Goal: Transaction & Acquisition: Obtain resource

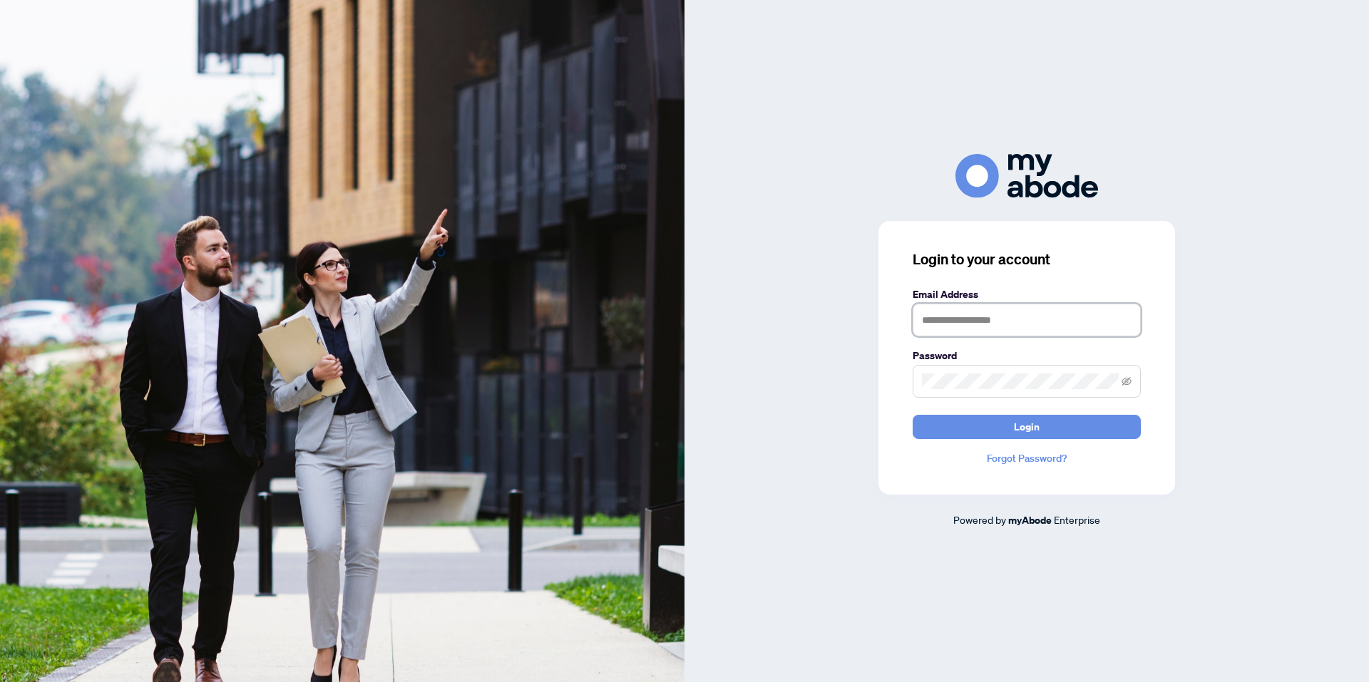
click at [1051, 317] on input "text" at bounding box center [1027, 320] width 228 height 33
type input "**********"
click at [913, 415] on button "Login" at bounding box center [1027, 427] width 228 height 24
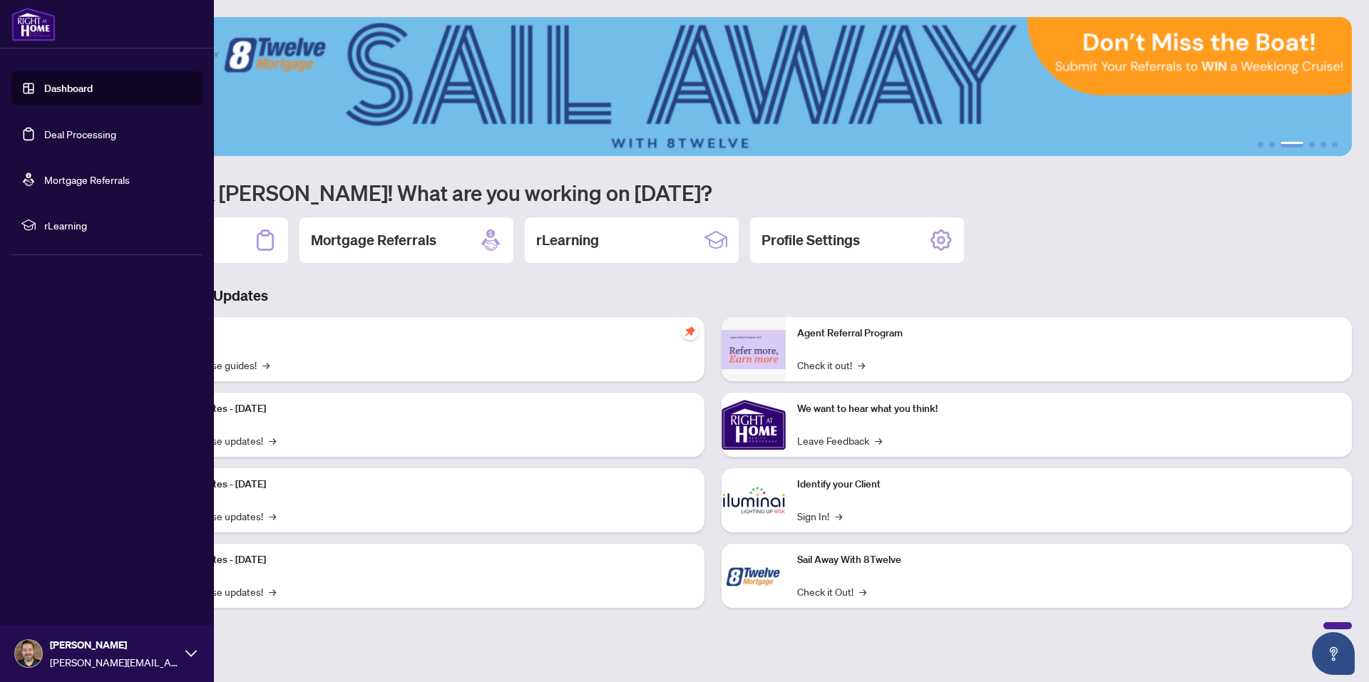
click at [65, 134] on link "Deal Processing" at bounding box center [80, 134] width 72 height 13
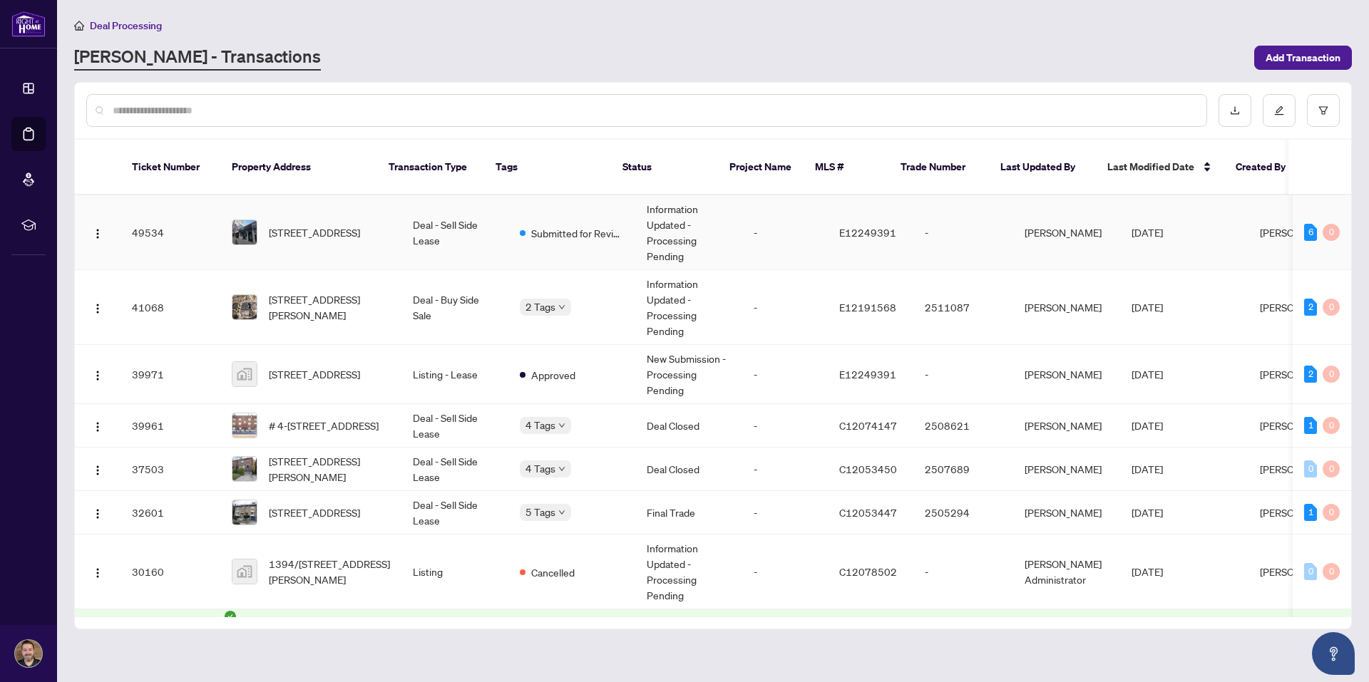
click at [742, 204] on td "-" at bounding box center [785, 232] width 86 height 75
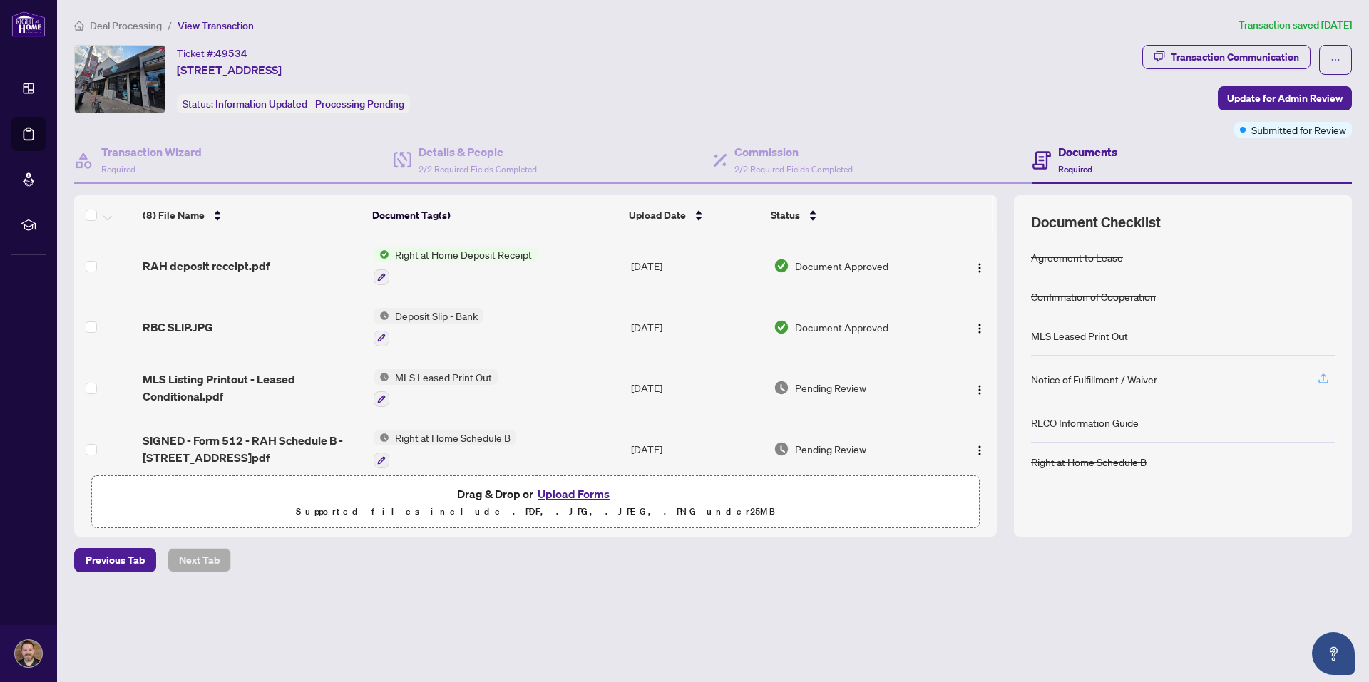
click at [1326, 381] on icon "button" at bounding box center [1323, 378] width 13 height 13
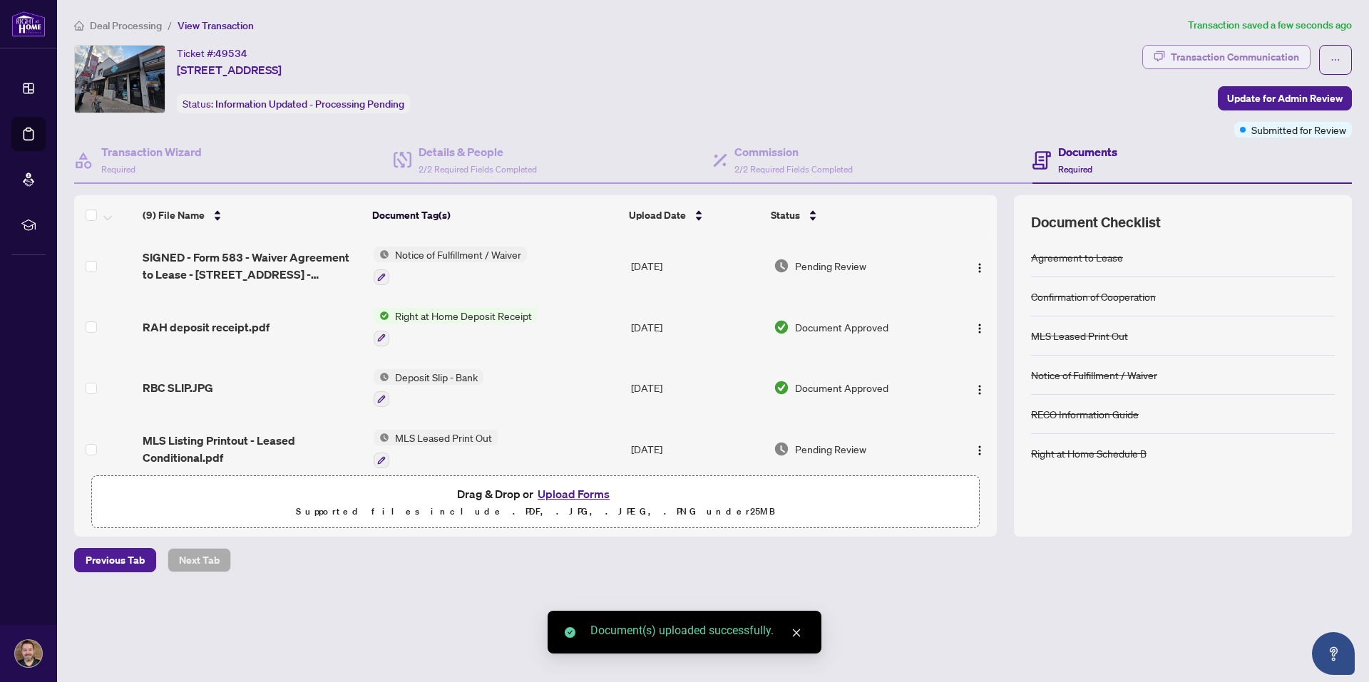
click at [1225, 60] on div "Transaction Communication" at bounding box center [1235, 57] width 128 height 23
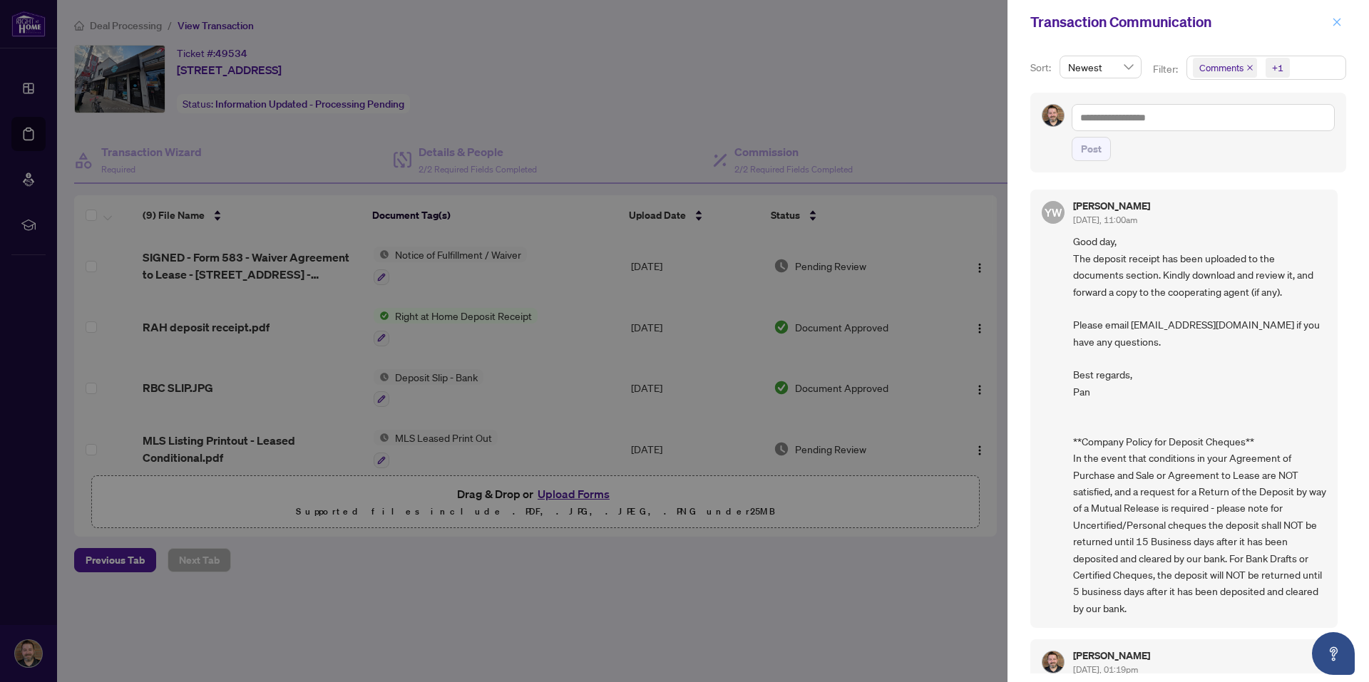
click at [1341, 20] on icon "close" at bounding box center [1337, 22] width 10 height 10
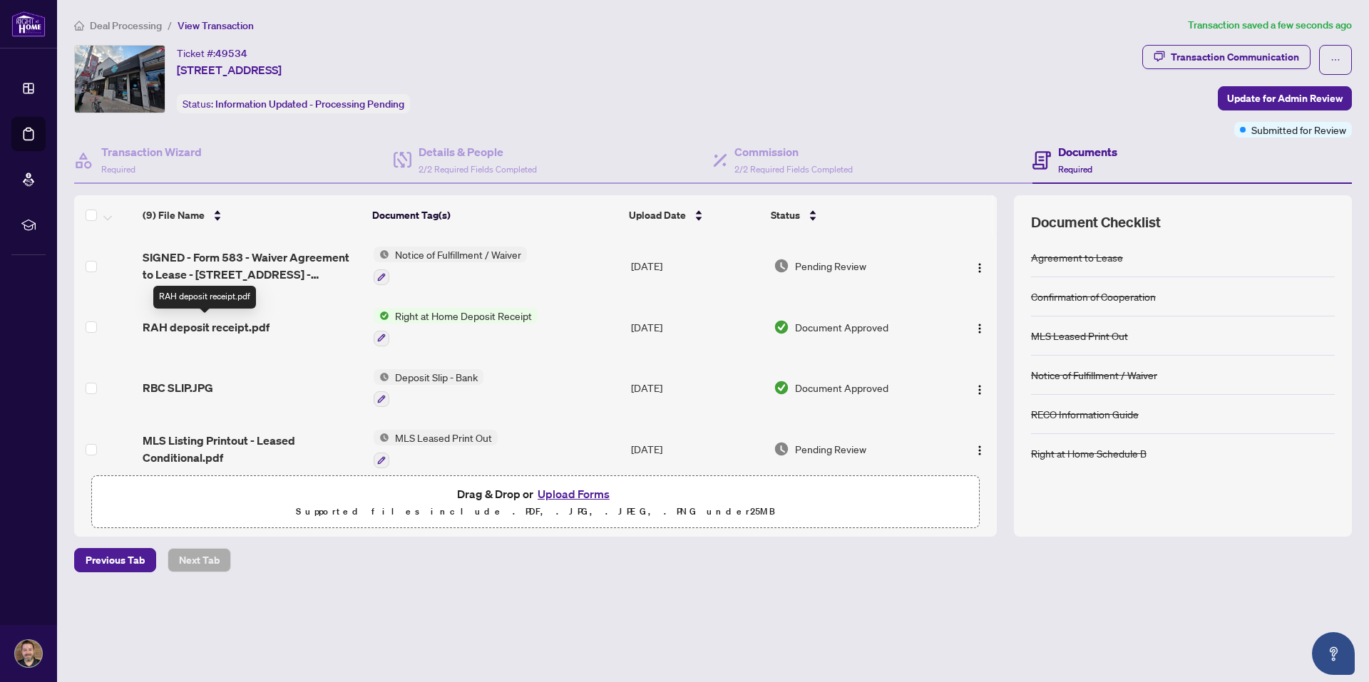
click at [250, 327] on span "RAH deposit receipt.pdf" at bounding box center [206, 327] width 127 height 17
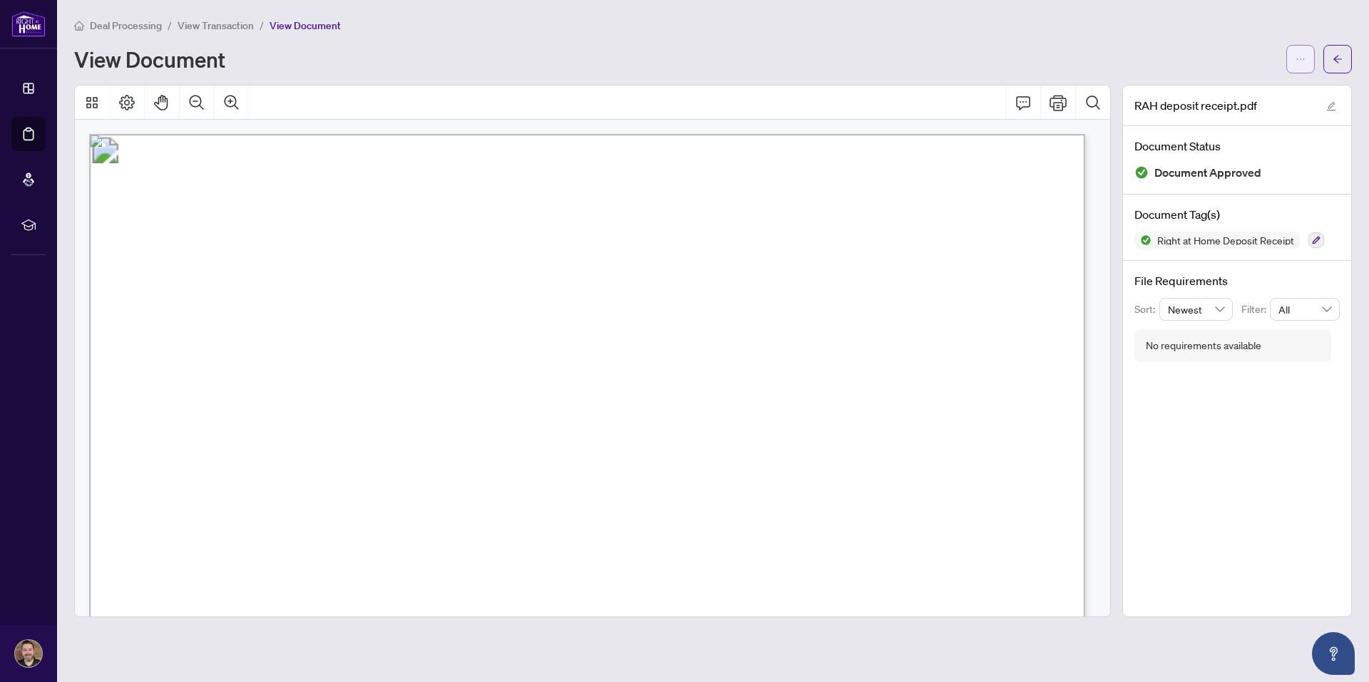
click at [1298, 65] on span "button" at bounding box center [1301, 59] width 10 height 23
click at [1264, 88] on span "Download" at bounding box center [1249, 90] width 108 height 16
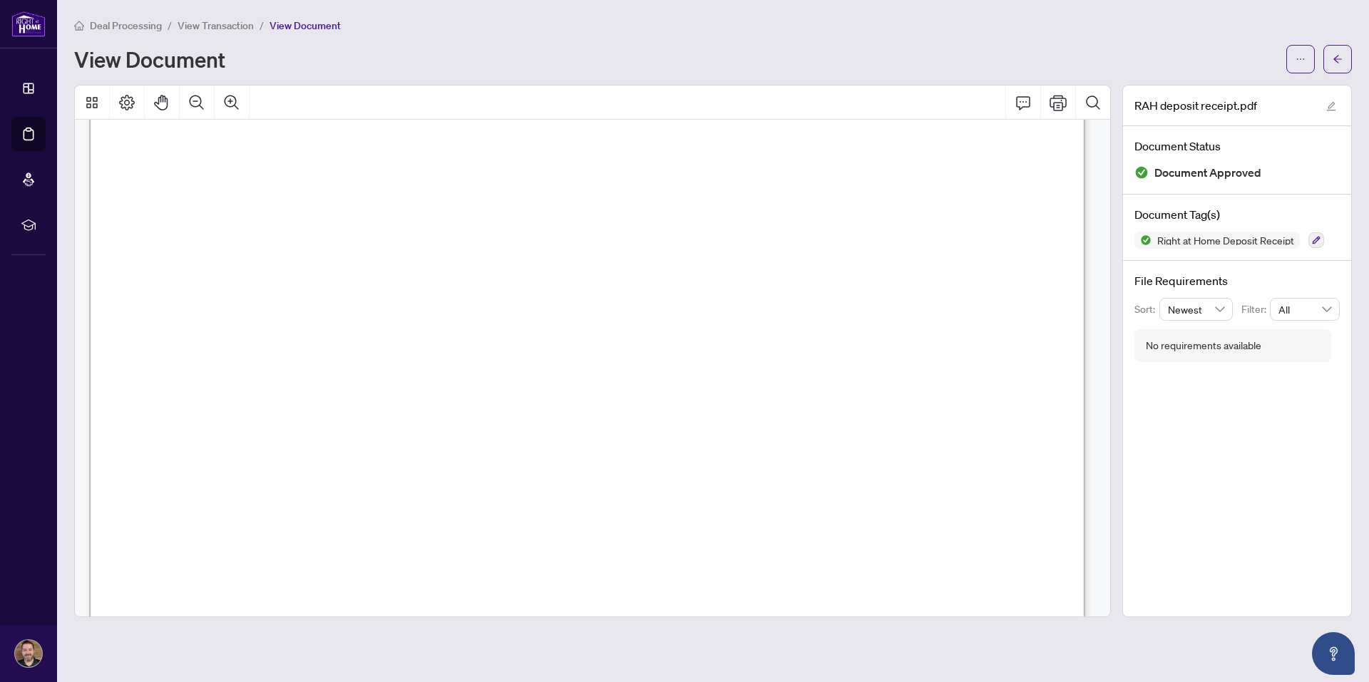
scroll to position [821, 0]
